Goal: Find specific page/section: Find specific page/section

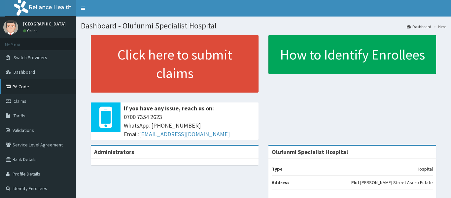
click at [22, 87] on link "PA Code" at bounding box center [38, 86] width 76 height 15
click at [28, 88] on link "PA Code" at bounding box center [38, 86] width 76 height 15
click at [28, 85] on link "PA Code" at bounding box center [38, 86] width 76 height 15
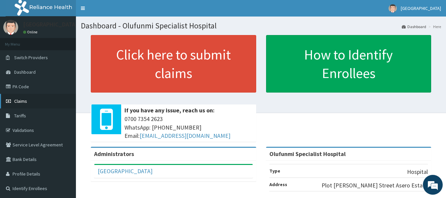
click at [23, 96] on link "Claims" at bounding box center [38, 101] width 76 height 15
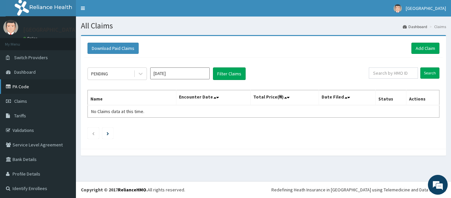
click at [21, 89] on link "PA Code" at bounding box center [38, 86] width 76 height 15
click at [22, 88] on link "PA Code" at bounding box center [38, 86] width 76 height 15
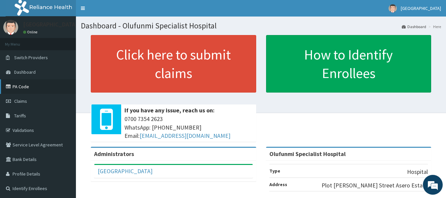
click at [15, 84] on link "PA Code" at bounding box center [38, 86] width 76 height 15
